Goal: Communication & Community: Connect with others

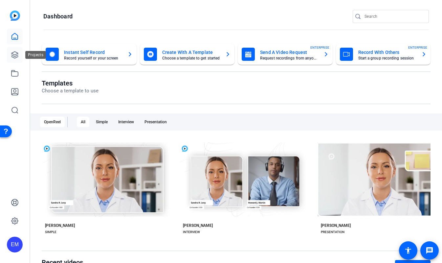
click at [16, 55] on icon at bounding box center [15, 55] width 8 height 8
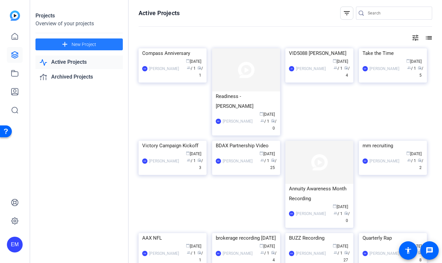
click at [74, 50] on span at bounding box center [78, 44] width 87 height 16
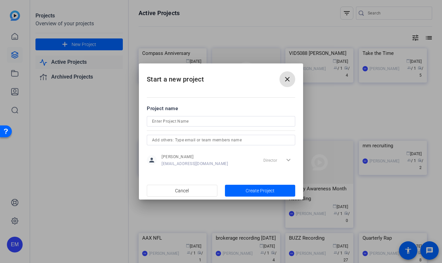
click at [181, 116] on div at bounding box center [221, 121] width 138 height 11
click at [181, 121] on input at bounding box center [221, 121] width 138 height 8
type input "O"
click at [155, 121] on input "quarterly rap [DATE]" at bounding box center [221, 121] width 138 height 8
click at [171, 121] on input "Quarterly rap [DATE]" at bounding box center [221, 121] width 138 height 8
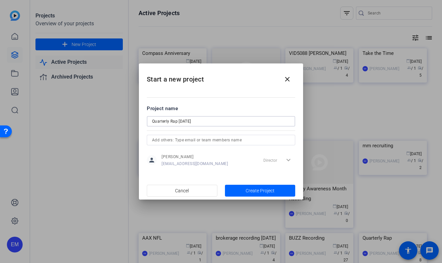
click at [180, 121] on input "Quarterly Rap [DATE]" at bounding box center [221, 121] width 138 height 8
type input "Quarterly Rap [DATE]"
click at [244, 103] on mat-dialog-content "Project name Quarterly Rap [DATE] person [PERSON_NAME] [EMAIL_ADDRESS][DOMAIN_N…" at bounding box center [221, 135] width 164 height 91
click at [250, 191] on span "Create Project" at bounding box center [260, 190] width 29 height 7
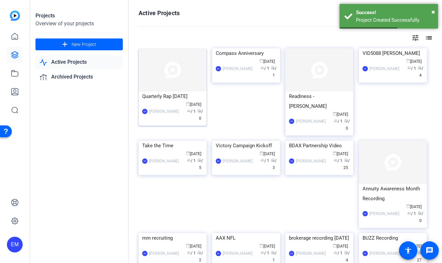
click at [191, 82] on img at bounding box center [173, 69] width 68 height 43
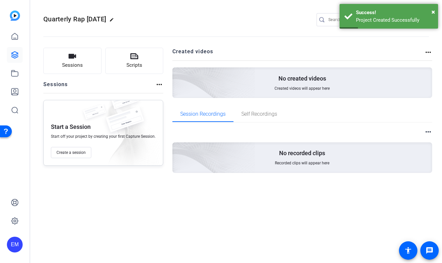
click at [75, 146] on div "Start a Session Start off your project by creating your first Capture Session. …" at bounding box center [103, 133] width 120 height 66
click at [75, 154] on span "Create a session" at bounding box center [71, 152] width 29 height 5
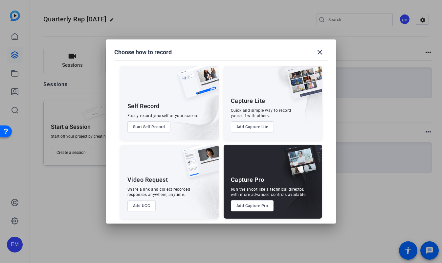
click at [250, 206] on button "Add Capture Pro" at bounding box center [252, 205] width 43 height 11
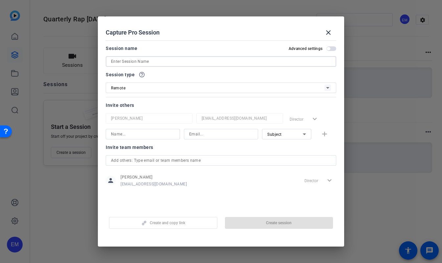
click at [166, 64] on input at bounding box center [221, 62] width 220 height 8
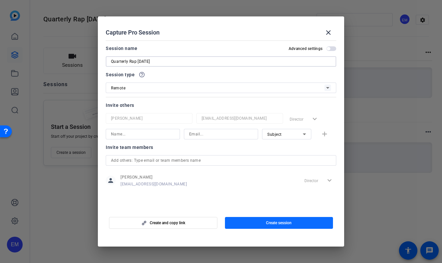
type input "Quarterly Rap [DATE]"
click at [276, 220] on span "Create session" at bounding box center [279, 222] width 26 height 5
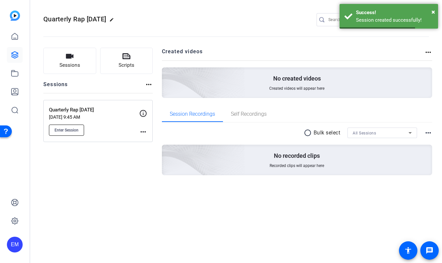
click at [82, 127] on button "Enter Session" at bounding box center [66, 130] width 35 height 11
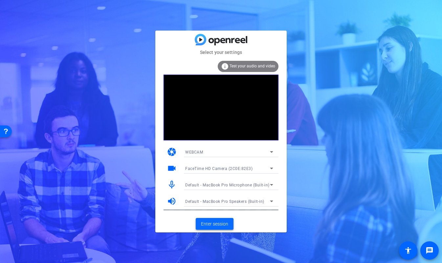
click at [215, 219] on span at bounding box center [215, 224] width 38 height 16
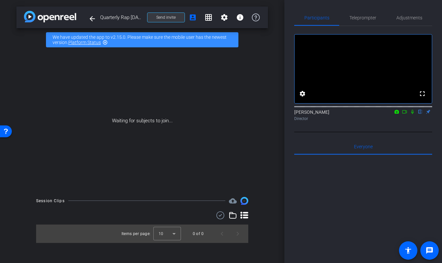
click at [175, 14] on span at bounding box center [166, 18] width 37 height 16
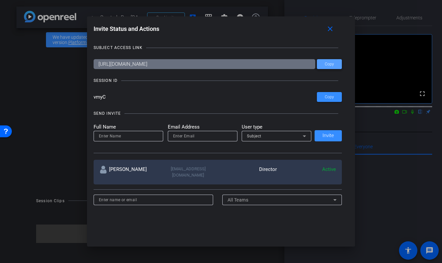
click at [329, 65] on span "Copy" at bounding box center [329, 64] width 9 height 5
click at [144, 138] on input at bounding box center [128, 136] width 59 height 8
click at [203, 140] on div at bounding box center [202, 136] width 59 height 11
click at [203, 137] on input "email" at bounding box center [202, 136] width 59 height 8
paste input "pvoss49@massmutual.com"
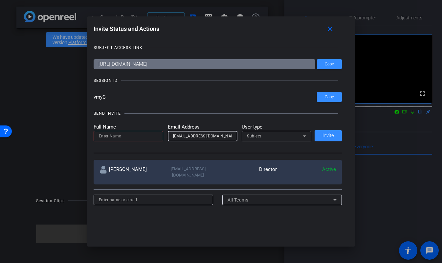
type input "pvoss49@massmutual.com"
click at [140, 135] on input at bounding box center [128, 136] width 59 height 8
type input "Paul Voss"
click at [259, 134] on span "Subject" at bounding box center [254, 136] width 14 height 5
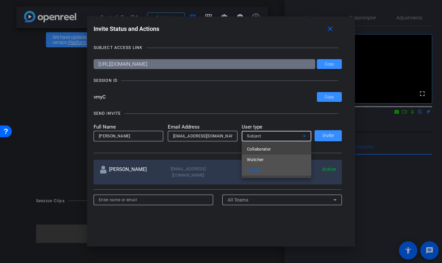
click at [258, 158] on span "Watcher" at bounding box center [255, 160] width 17 height 8
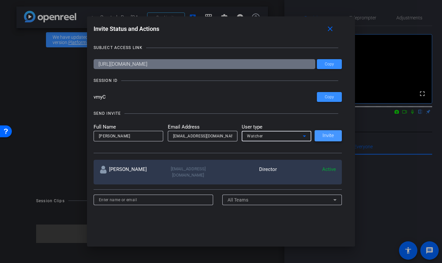
click at [321, 136] on span at bounding box center [328, 136] width 27 height 16
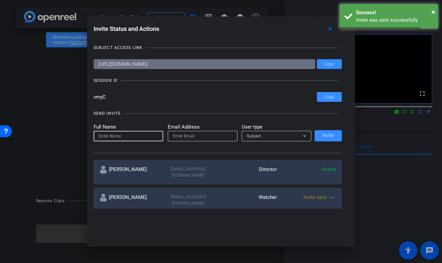
click at [140, 134] on input at bounding box center [128, 136] width 59 height 8
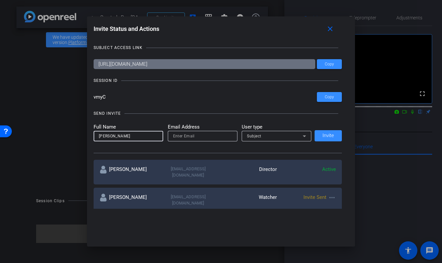
type input "Kellie Paluck"
click at [194, 135] on input "email" at bounding box center [202, 136] width 59 height 8
paste input "kelliepaluck@massmutual.com"
type input "kelliepaluck@massmutual.com"
click at [126, 133] on input "Kellie Paluck" at bounding box center [128, 136] width 59 height 8
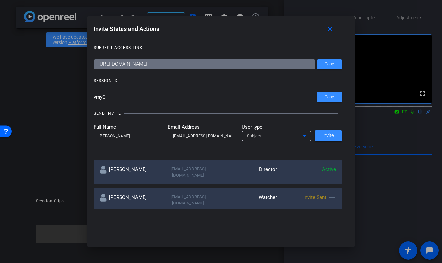
click at [266, 132] on mat-select "Subject" at bounding box center [276, 136] width 59 height 8
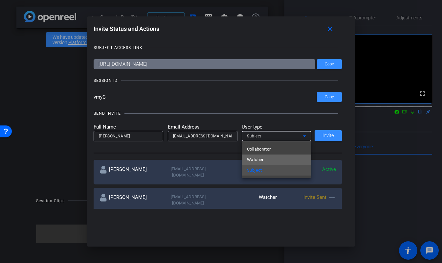
click at [260, 159] on span "Watcher" at bounding box center [255, 160] width 17 height 8
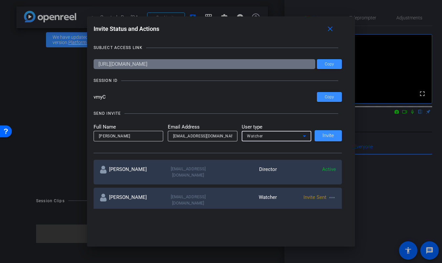
click at [125, 136] on input "Kellie Paluck" at bounding box center [128, 136] width 59 height 8
click at [331, 138] on span "Invite" at bounding box center [329, 135] width 12 height 5
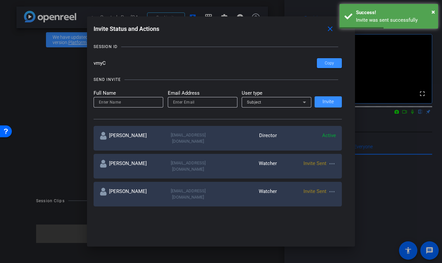
scroll to position [32, 0]
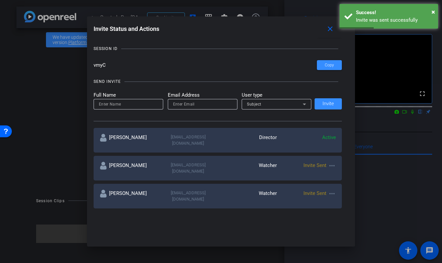
click at [147, 102] on input at bounding box center [128, 104] width 59 height 8
type input "B"
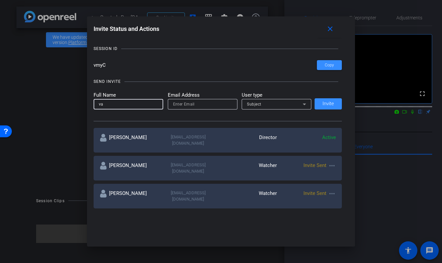
type input "v"
type input "Vanessa Morin"
click at [200, 107] on input "email" at bounding box center [202, 104] width 59 height 8
click at [200, 105] on input "email" at bounding box center [202, 104] width 59 height 8
paste input "vmorin@massmutual.com"
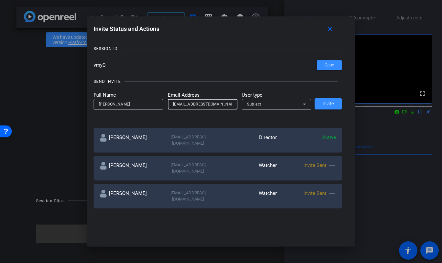
type input "vmorin@massmutual.com"
click at [260, 81] on div "SEND INVITE" at bounding box center [218, 81] width 249 height 7
click at [260, 107] on div "Subject" at bounding box center [275, 104] width 56 height 8
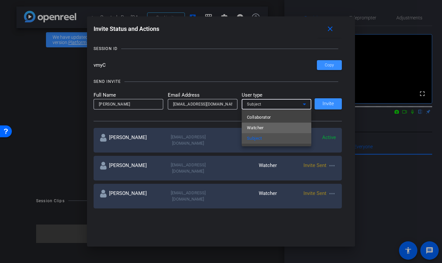
click at [258, 127] on span "Watcher" at bounding box center [255, 128] width 17 height 8
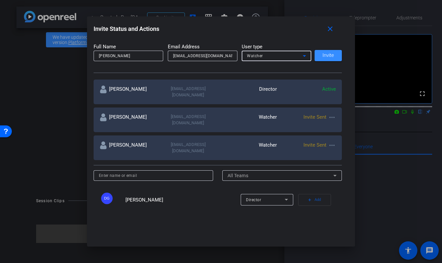
scroll to position [89, 0]
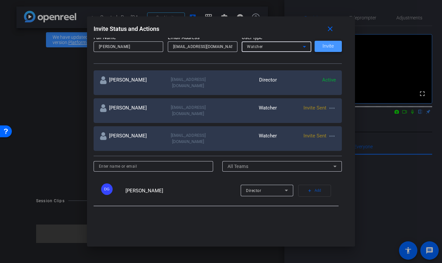
click at [331, 48] on span "Invite" at bounding box center [329, 46] width 12 height 5
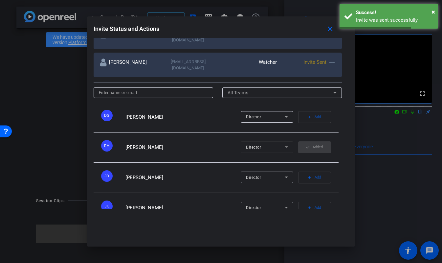
scroll to position [193, 0]
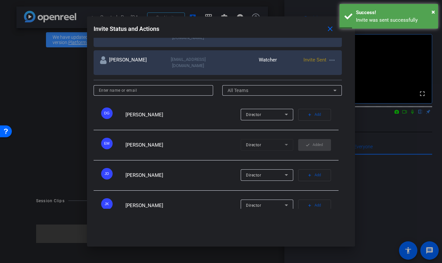
click at [398, 185] on div at bounding box center [221, 131] width 442 height 263
